Goal: Task Accomplishment & Management: Manage account settings

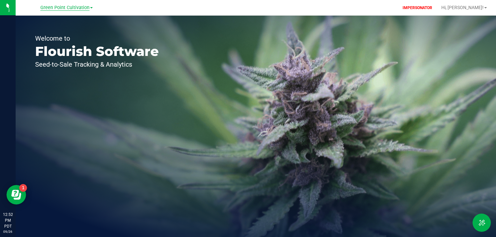
click at [68, 8] on span "Green Point Cultivation" at bounding box center [64, 8] width 49 height 6
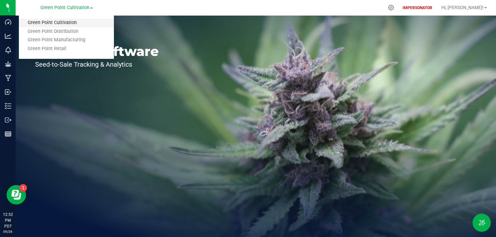
click at [57, 21] on link "Green Point Cultivation" at bounding box center [66, 23] width 95 height 9
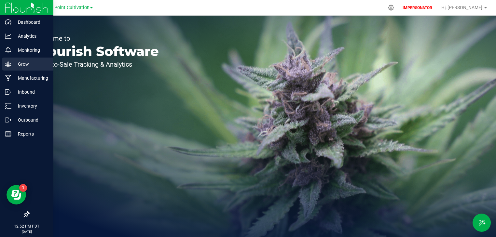
click at [5, 65] on icon at bounding box center [8, 64] width 7 height 7
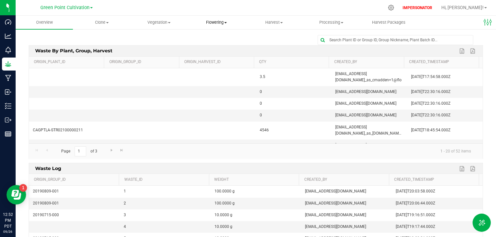
click at [219, 21] on span "Flowering" at bounding box center [216, 23] width 57 height 6
click at [215, 48] on span "Flowering groups" at bounding box center [215, 47] width 54 height 6
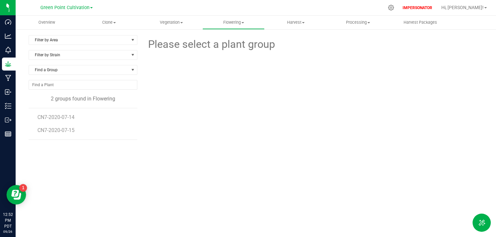
click at [62, 133] on li "CN7-2020-07-15" at bounding box center [84, 130] width 95 height 18
click at [64, 117] on span "CN7-2020-07-14" at bounding box center [56, 117] width 39 height 6
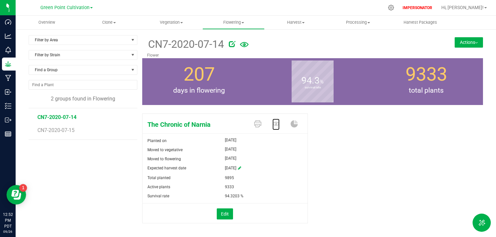
click at [273, 123] on icon at bounding box center [275, 124] width 7 height 4
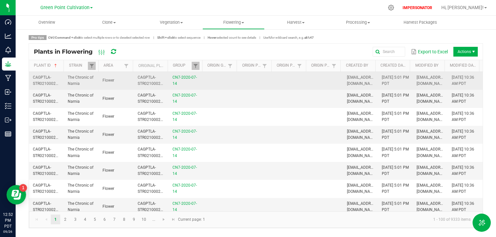
click at [169, 83] on td "CN7-2020-07-14" at bounding box center [185, 81] width 35 height 18
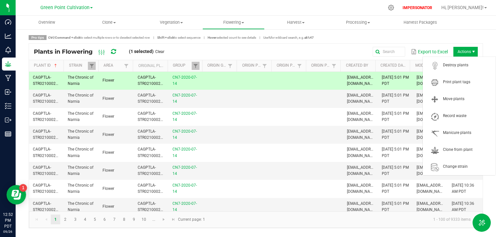
click at [463, 48] on span "Actions" at bounding box center [465, 52] width 24 height 10
click at [462, 64] on span "Destroy plants" at bounding box center [467, 65] width 49 height 6
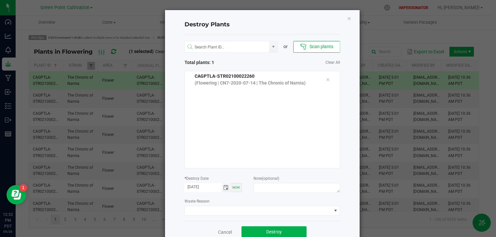
click at [196, 186] on input "[DATE]" at bounding box center [202, 187] width 37 height 8
type input "[DATE]"
click at [229, 197] on div "or Scan plants Total plants: 1 Clear All CAGPTLA-STR02100022260 (Flowering | CN…" at bounding box center [261, 127] width 155 height 186
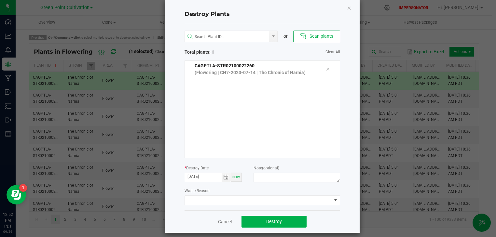
scroll to position [16, 0]
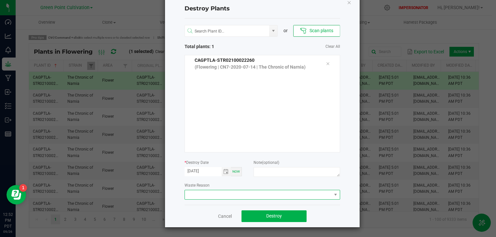
click at [263, 198] on span at bounding box center [258, 194] width 147 height 9
click at [212, 205] on li "Plant Batch Adjustment" at bounding box center [259, 206] width 155 height 11
click at [267, 215] on span "Destroy" at bounding box center [274, 215] width 16 height 5
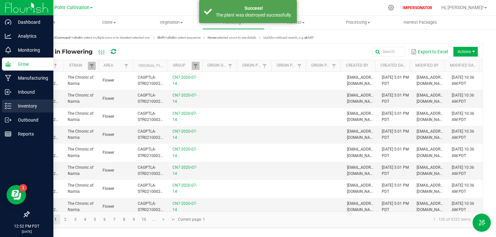
click at [14, 106] on p "Inventory" at bounding box center [30, 106] width 39 height 8
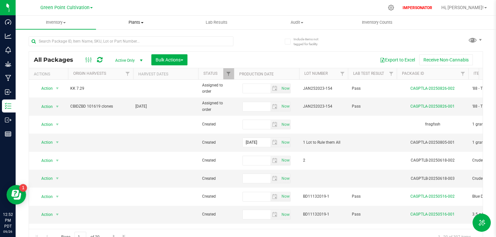
click at [133, 21] on span "Plants" at bounding box center [136, 23] width 80 height 6
click at [114, 40] on span "All plants" at bounding box center [114, 39] width 37 height 6
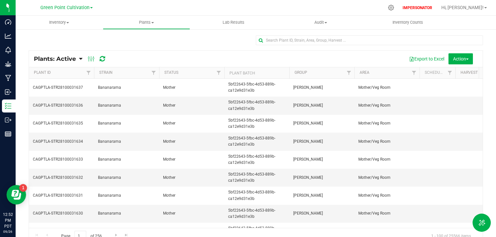
click at [79, 59] on link "Plants: Active" at bounding box center [56, 58] width 45 height 7
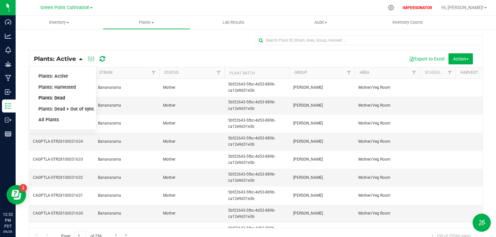
click at [53, 97] on span "Plants: Dead" at bounding box center [51, 98] width 27 height 6
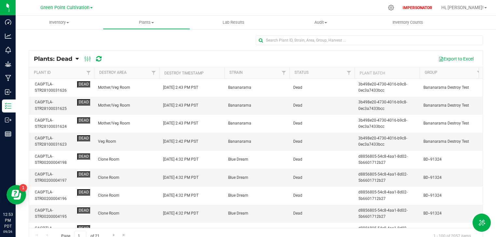
click at [214, 73] on th "Destroy Timestamp" at bounding box center [191, 72] width 65 height 11
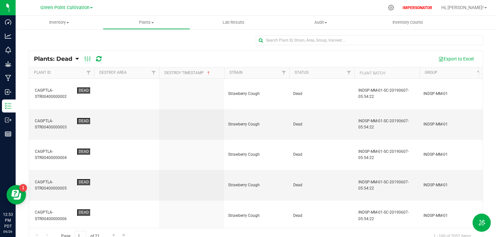
click at [214, 73] on th "Destroy Timestamp" at bounding box center [191, 72] width 65 height 11
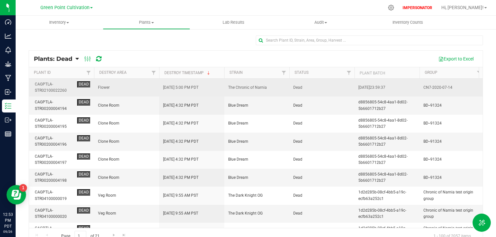
drag, startPoint x: 211, startPoint y: 86, endPoint x: 160, endPoint y: 90, distance: 50.9
click at [160, 90] on td "[DATE] 5:00 PM PDT" at bounding box center [191, 88] width 65 height 18
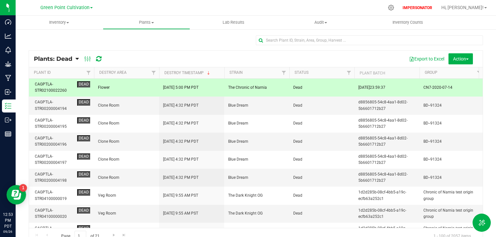
click at [128, 86] on span "Flower" at bounding box center [126, 88] width 57 height 6
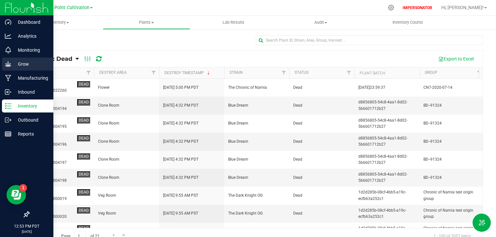
click at [19, 66] on p "Grow" at bounding box center [30, 64] width 39 height 8
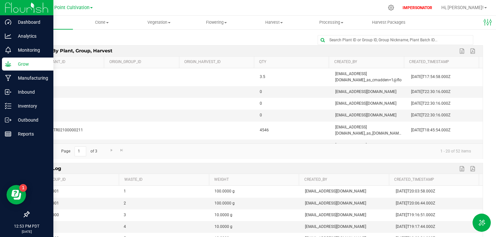
click at [13, 10] on img at bounding box center [27, 7] width 44 height 15
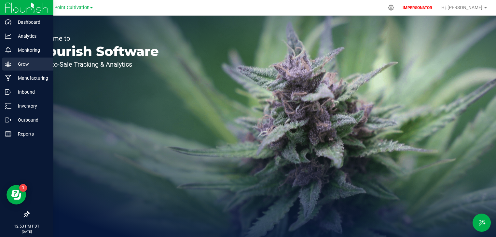
click at [11, 65] on p "Grow" at bounding box center [30, 64] width 39 height 8
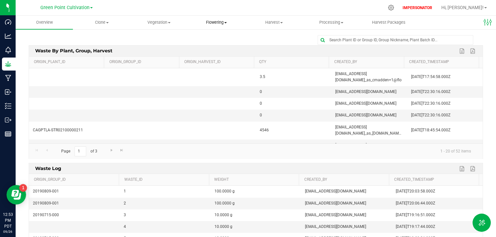
click at [216, 23] on span "Flowering" at bounding box center [216, 23] width 57 height 6
click at [215, 46] on span "Flowering groups" at bounding box center [215, 47] width 54 height 6
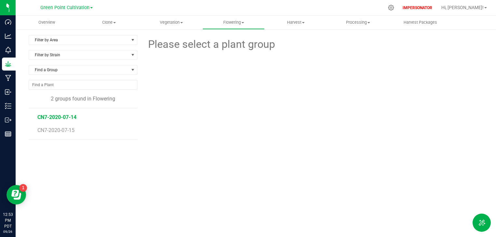
click at [73, 115] on span "CN7-2020-07-14" at bounding box center [56, 117] width 39 height 6
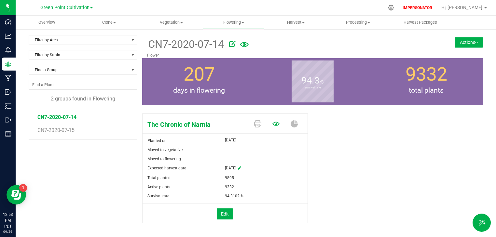
click at [272, 122] on icon at bounding box center [275, 124] width 7 height 4
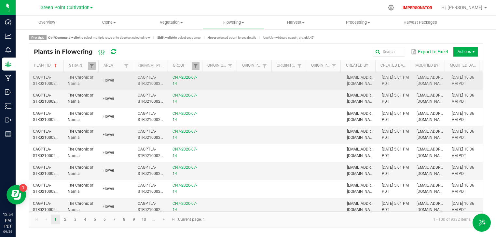
click at [223, 80] on td at bounding box center [220, 81] width 35 height 18
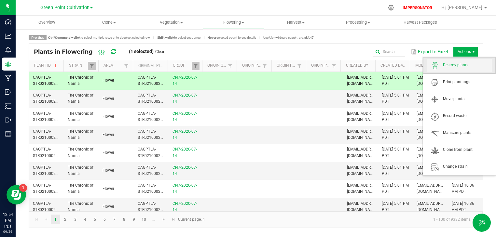
click at [453, 63] on span "Destroy plants" at bounding box center [467, 65] width 49 height 6
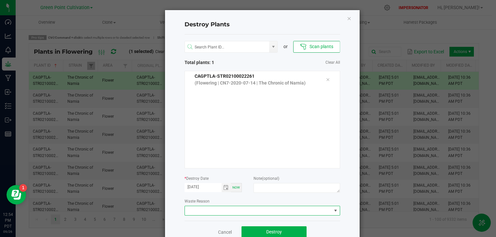
click at [230, 211] on span at bounding box center [258, 210] width 147 height 9
click at [202, 223] on li "Plant Batch Adjustment" at bounding box center [259, 222] width 155 height 11
click at [195, 187] on input "[DATE]" at bounding box center [202, 187] width 37 height 8
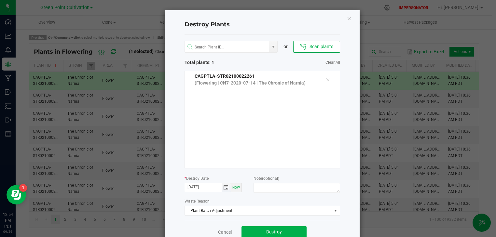
click at [197, 186] on input "[DATE]" at bounding box center [202, 187] width 37 height 8
click at [195, 187] on input "[DATE]" at bounding box center [202, 187] width 37 height 8
type input "[DATE]"
click at [240, 198] on div "Waste Reason Plant Batch Adjustment" at bounding box center [261, 207] width 155 height 18
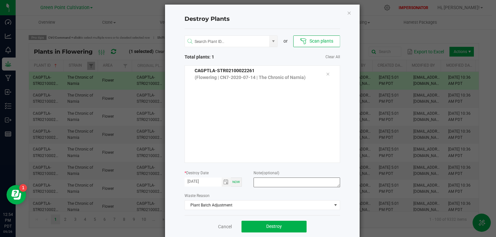
scroll to position [16, 0]
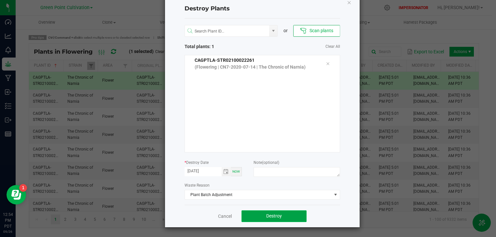
click at [266, 217] on span "Destroy" at bounding box center [274, 215] width 16 height 5
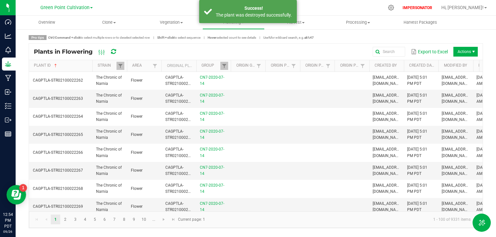
click at [91, 66] on span at bounding box center [91, 116] width 2 height 113
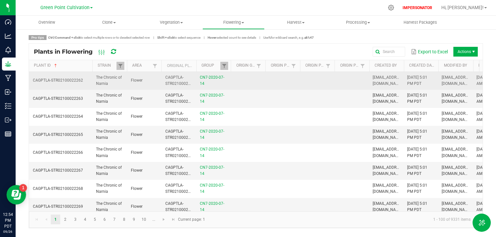
drag, startPoint x: 84, startPoint y: 80, endPoint x: 30, endPoint y: 83, distance: 54.1
click at [30, 83] on td "CAGPTLA-STR02100022262" at bounding box center [60, 81] width 63 height 18
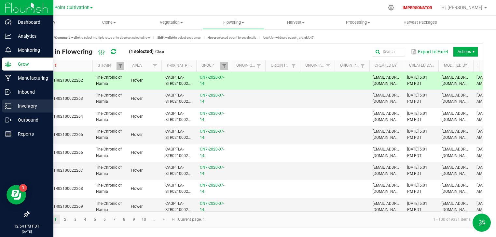
click at [22, 105] on p "Inventory" at bounding box center [30, 106] width 39 height 8
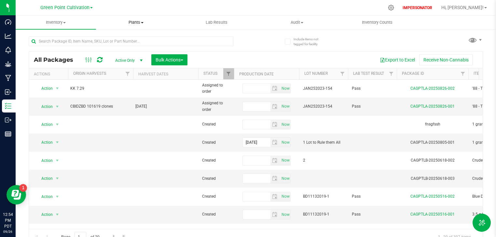
click at [133, 21] on span "Plants" at bounding box center [136, 23] width 80 height 6
click at [119, 38] on span "All plants" at bounding box center [114, 39] width 37 height 6
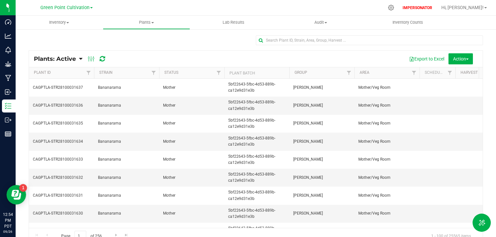
click at [78, 57] on link "Plants: Active" at bounding box center [56, 58] width 45 height 7
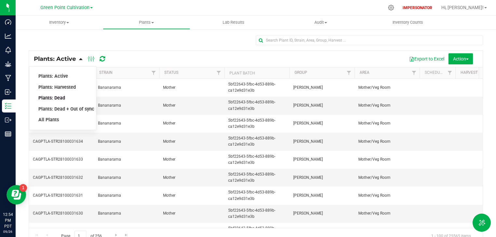
click at [62, 97] on span "Plants: Dead" at bounding box center [51, 98] width 27 height 6
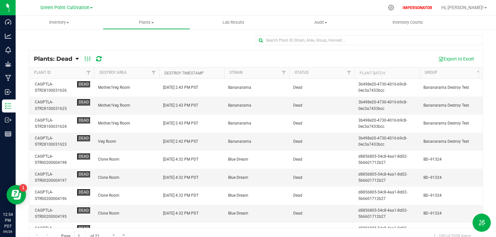
click at [198, 74] on link "Destroy Timestamp" at bounding box center [183, 73] width 39 height 5
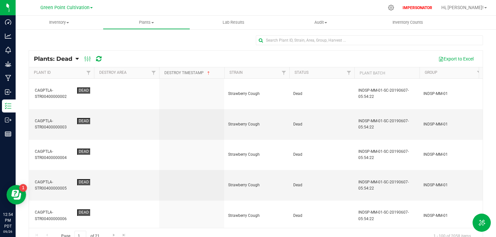
click at [189, 74] on link "Destroy Timestamp" at bounding box center [187, 73] width 47 height 5
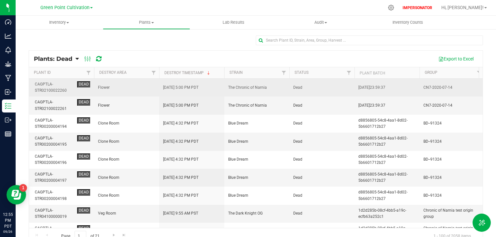
drag, startPoint x: 168, startPoint y: 87, endPoint x: 212, endPoint y: 85, distance: 43.6
click at [212, 85] on td "[DATE] 5:00 PM PDT" at bounding box center [191, 88] width 65 height 18
